Goal: Information Seeking & Learning: Learn about a topic

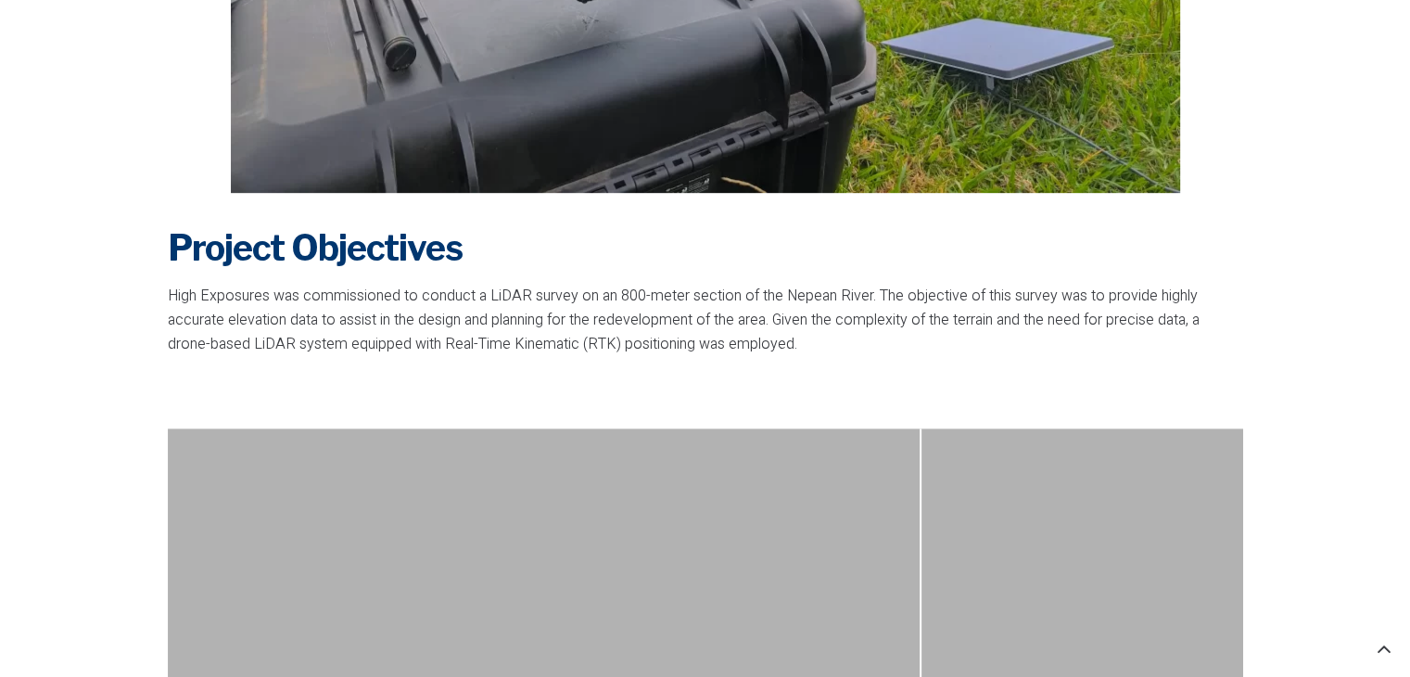
scroll to position [1252, 0]
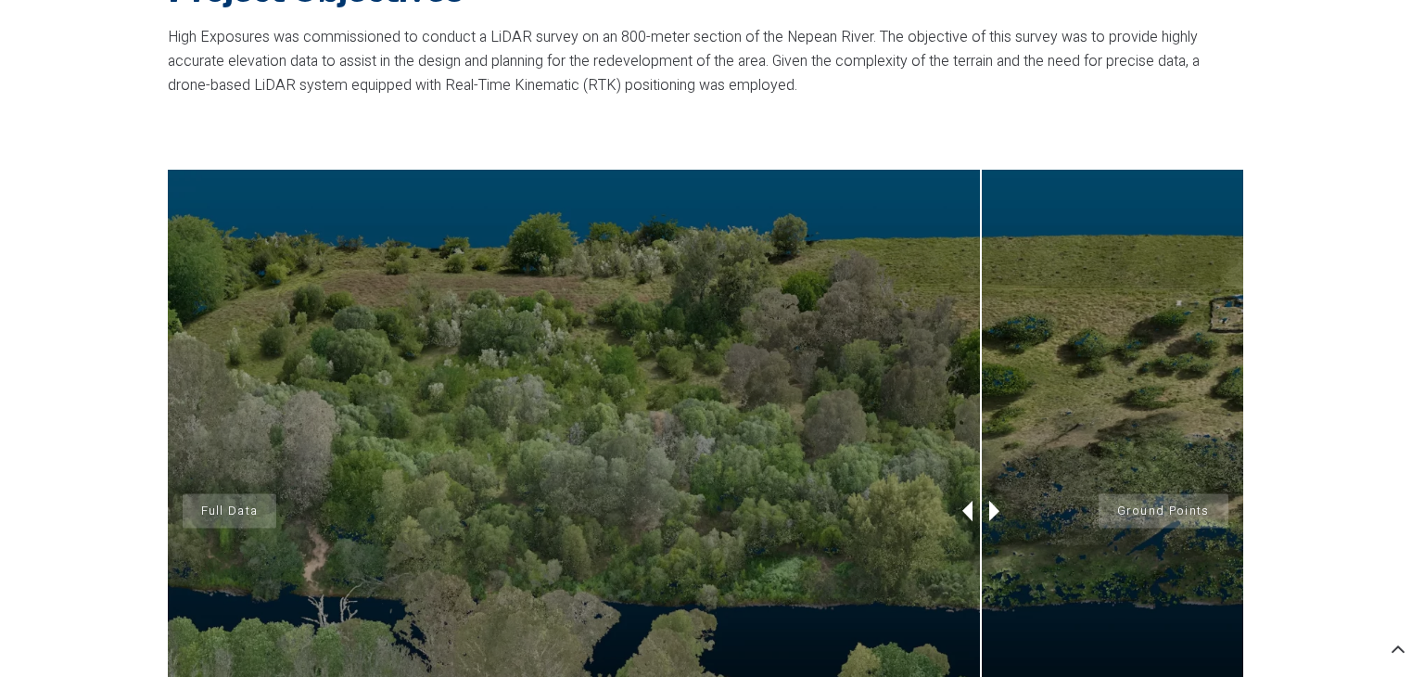
drag, startPoint x: 912, startPoint y: 503, endPoint x: 981, endPoint y: 436, distance: 95.7
click at [981, 436] on div "Full Data Ground Points" at bounding box center [705, 511] width 1075 height 683
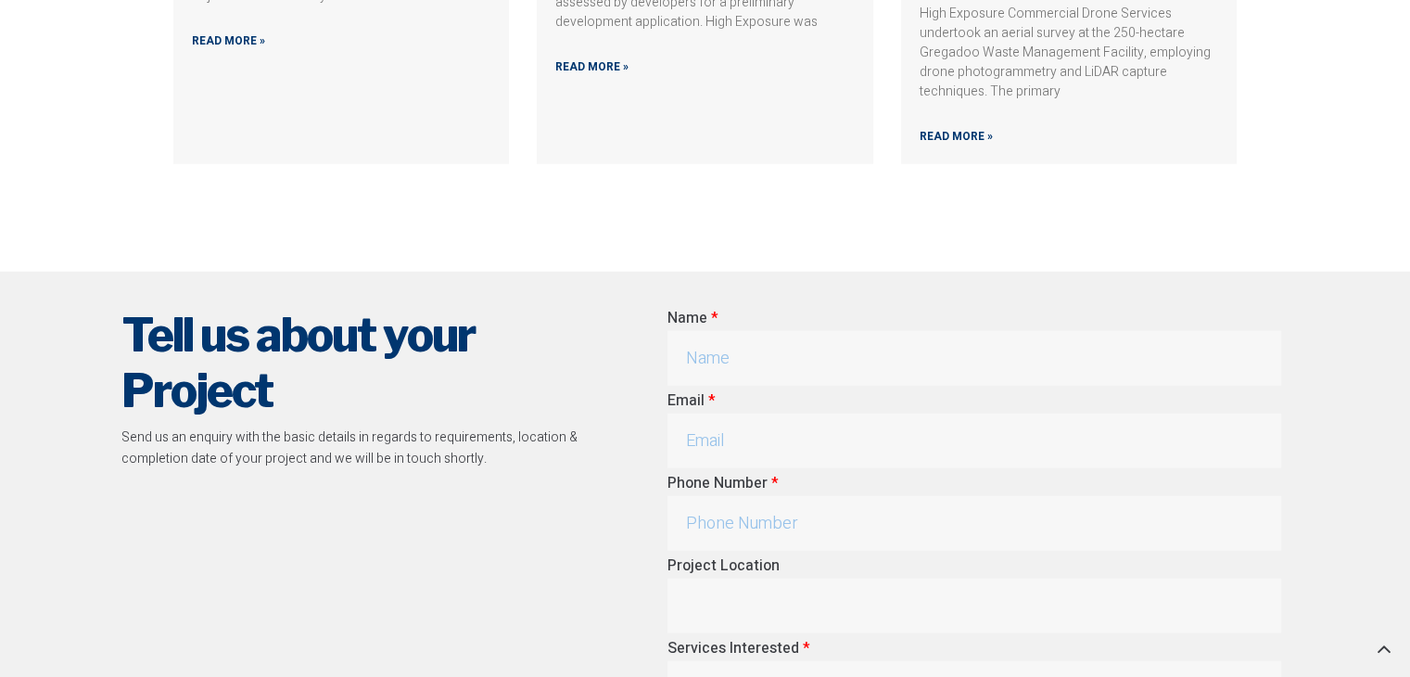
scroll to position [5188, 0]
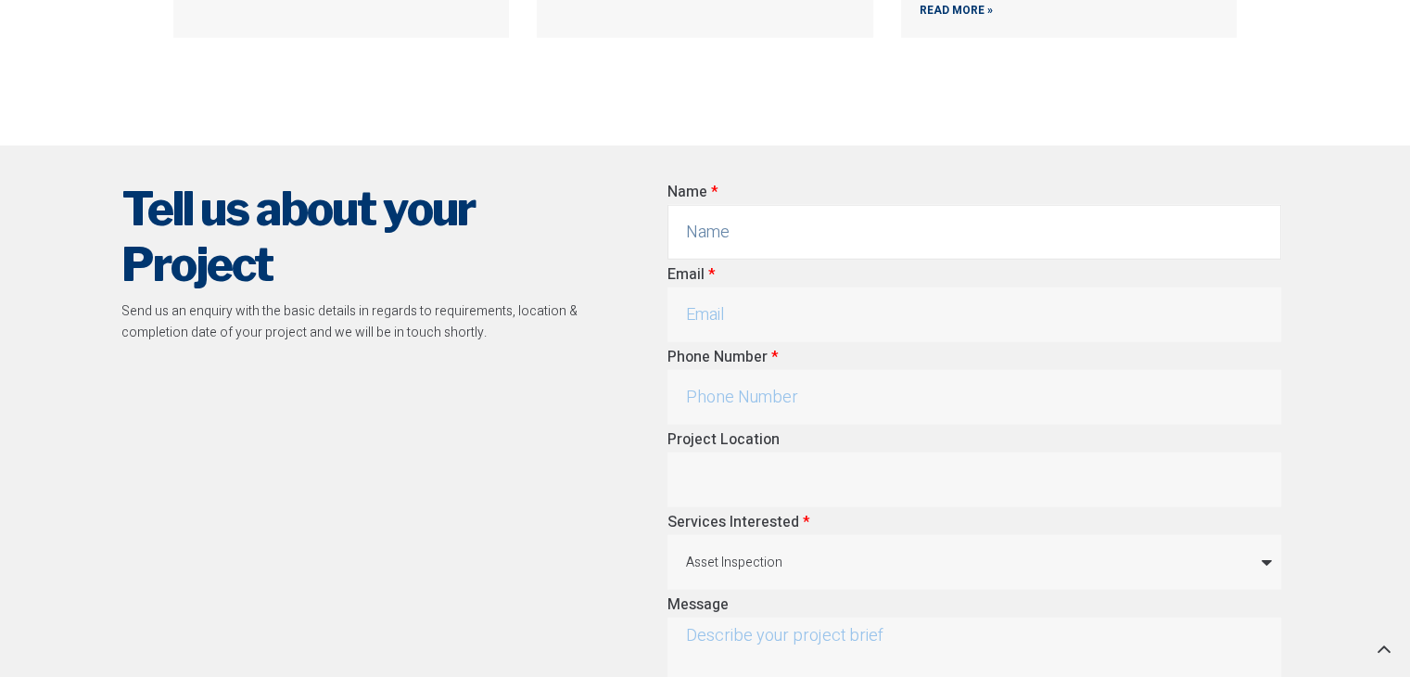
click at [723, 231] on input "Name" at bounding box center [975, 232] width 614 height 55
type input "George"
click at [687, 314] on input "Email" at bounding box center [975, 314] width 614 height 55
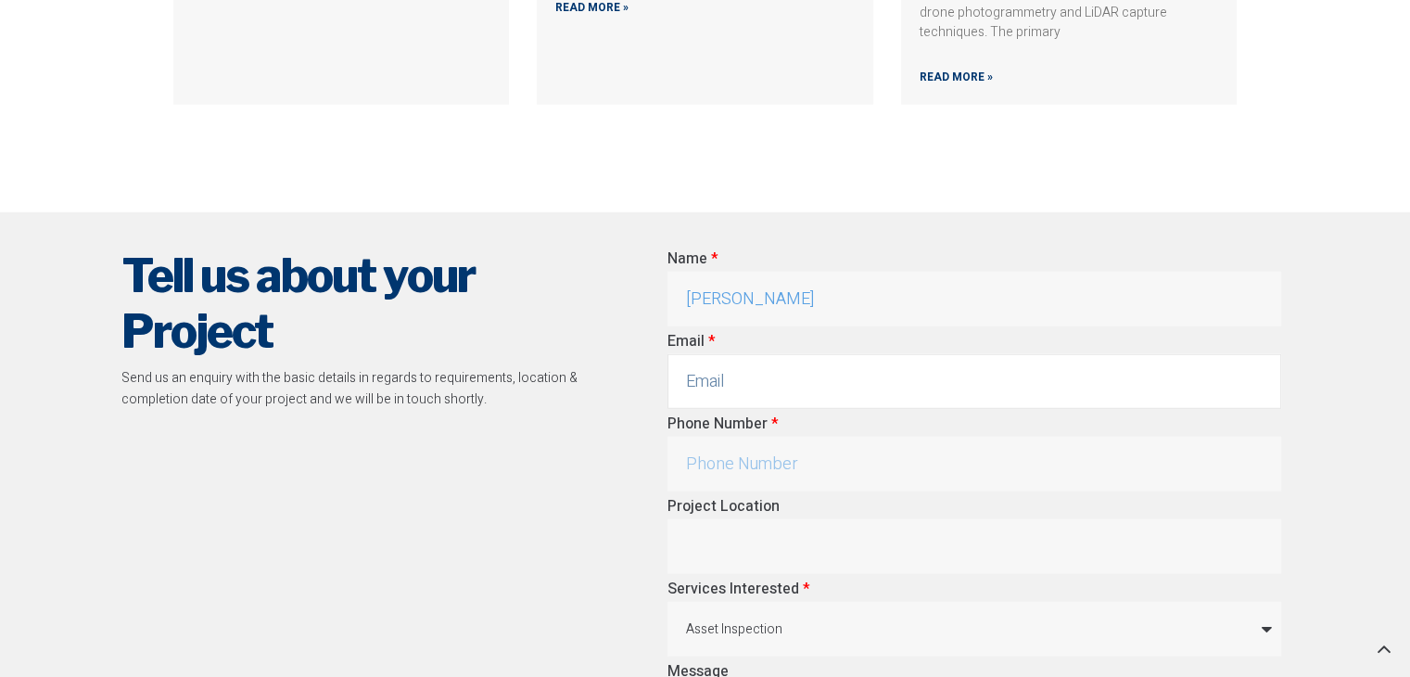
scroll to position [5121, 0]
drag, startPoint x: 758, startPoint y: 299, endPoint x: 572, endPoint y: 273, distance: 188.3
click at [572, 273] on div "Tell us about your Project Send us an enquiry with the basic details in regards…" at bounding box center [705, 550] width 1187 height 625
click at [603, 326] on div "Tell us about your Project Send us an enquiry with the basic details in regards…" at bounding box center [385, 550] width 547 height 625
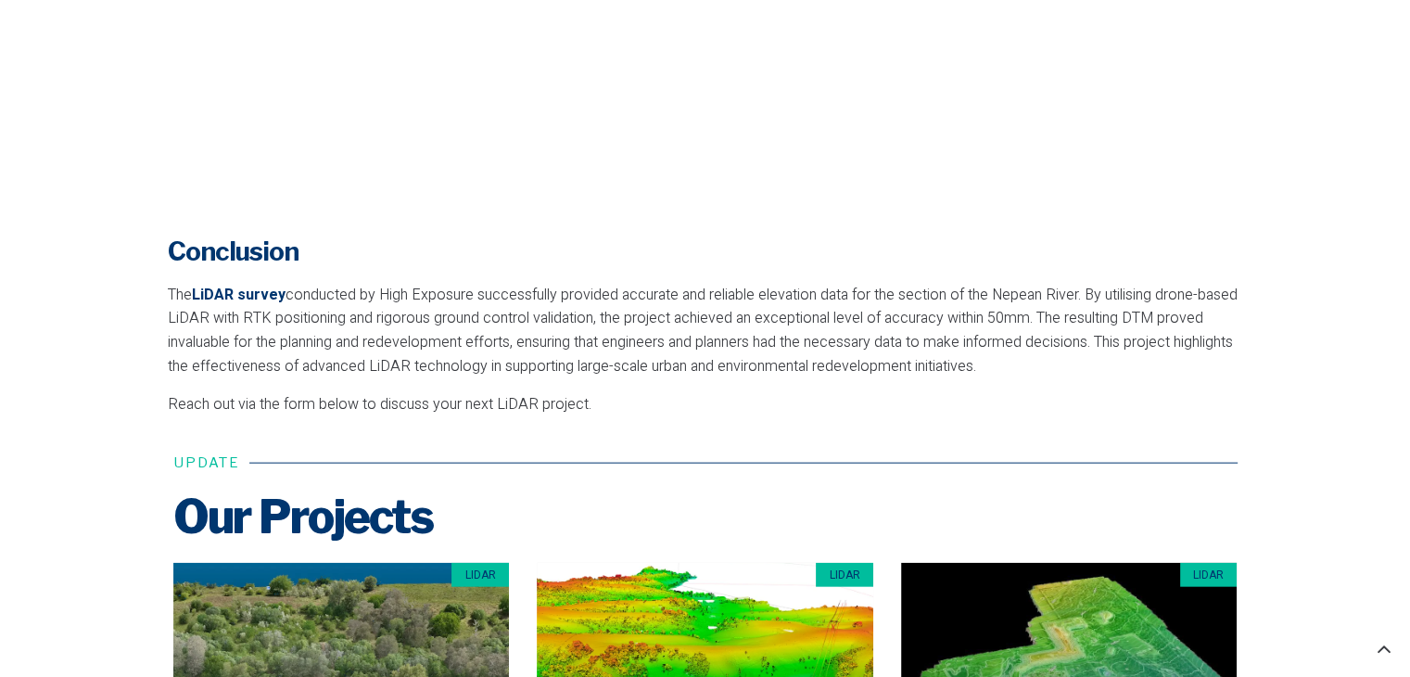
scroll to position [4680, 0]
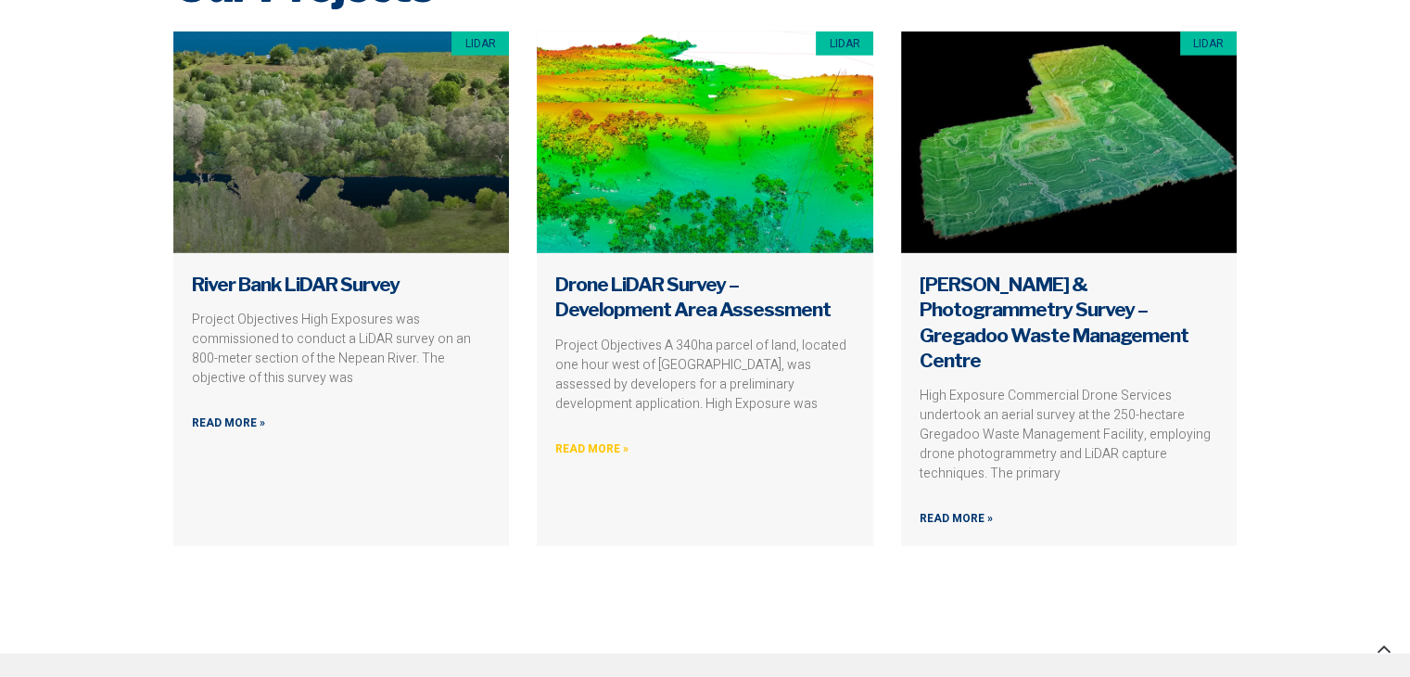
click at [573, 458] on link "Read More »" at bounding box center [591, 449] width 73 height 18
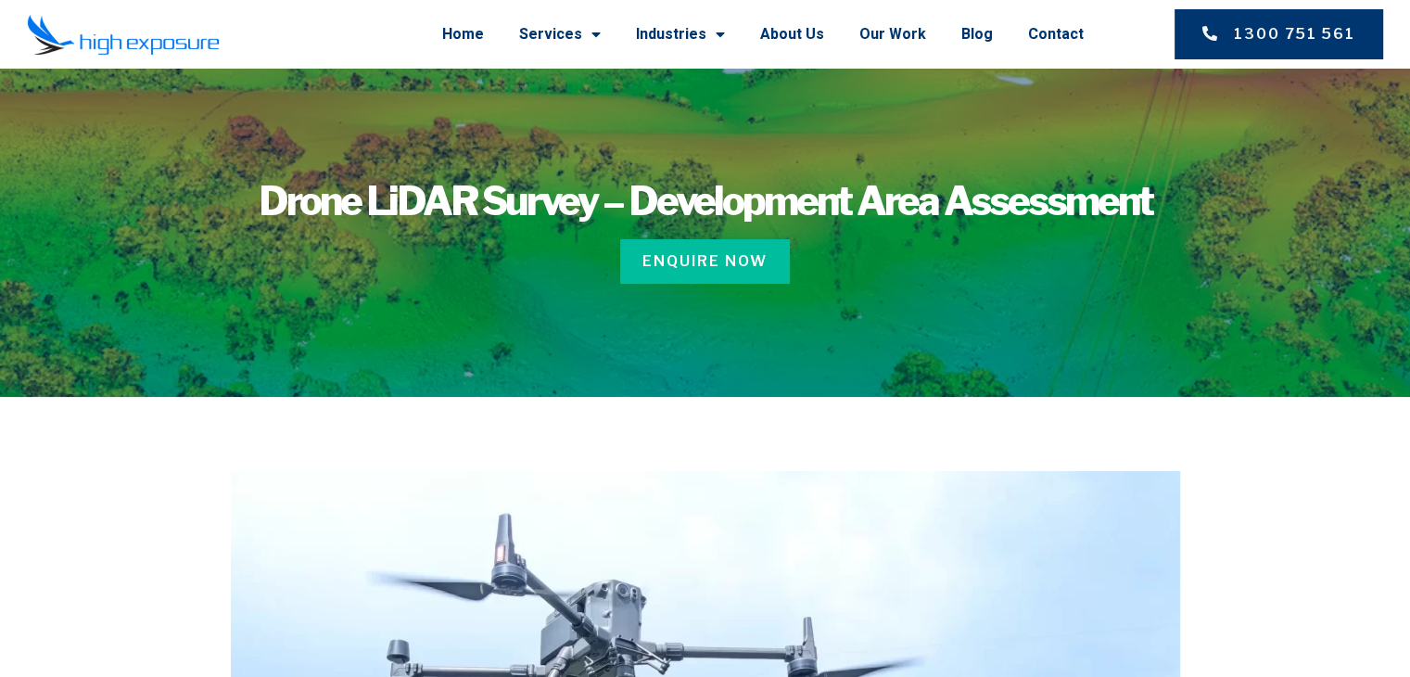
click at [1253, 54] on link "1300 751 561" at bounding box center [1279, 34] width 209 height 50
